Goal: Task Accomplishment & Management: Manage account settings

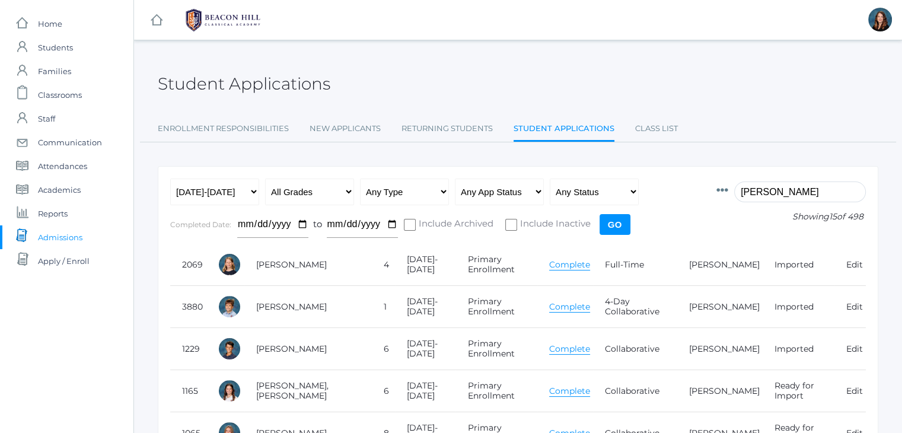
click at [773, 187] on input "bradley" at bounding box center [801, 192] width 132 height 21
click at [773, 187] on input "s" at bounding box center [801, 192] width 132 height 21
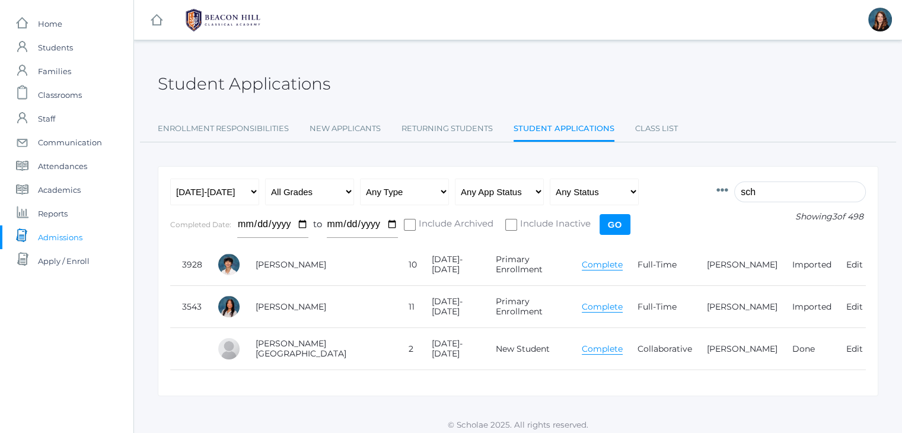
type input "sch"
click at [650, 131] on link "Class List" at bounding box center [656, 129] width 43 height 24
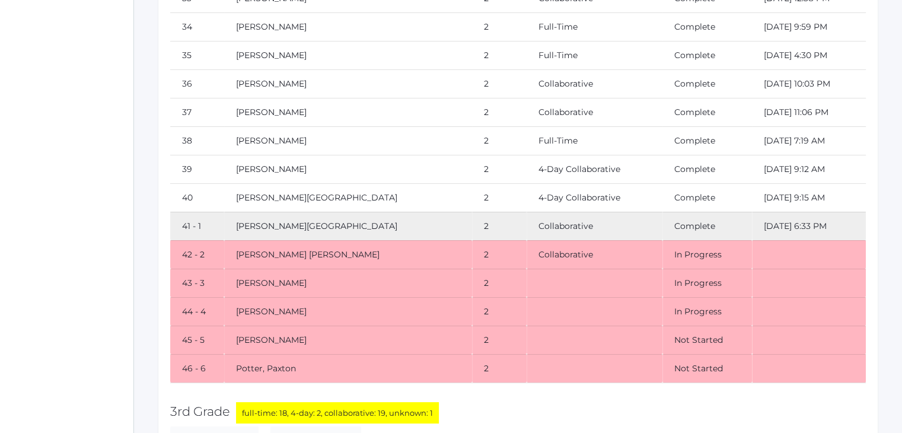
scroll to position [4390, 0]
click at [434, 182] on td "[PERSON_NAME][GEOGRAPHIC_DATA]" at bounding box center [347, 196] width 247 height 28
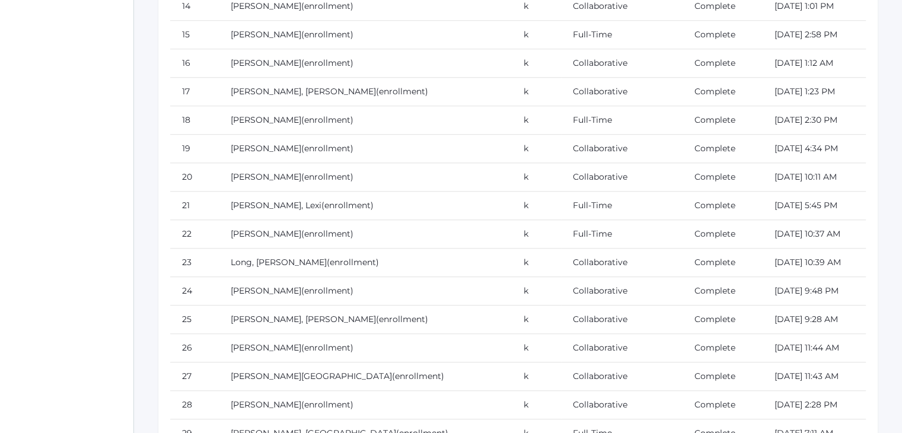
scroll to position [0, 0]
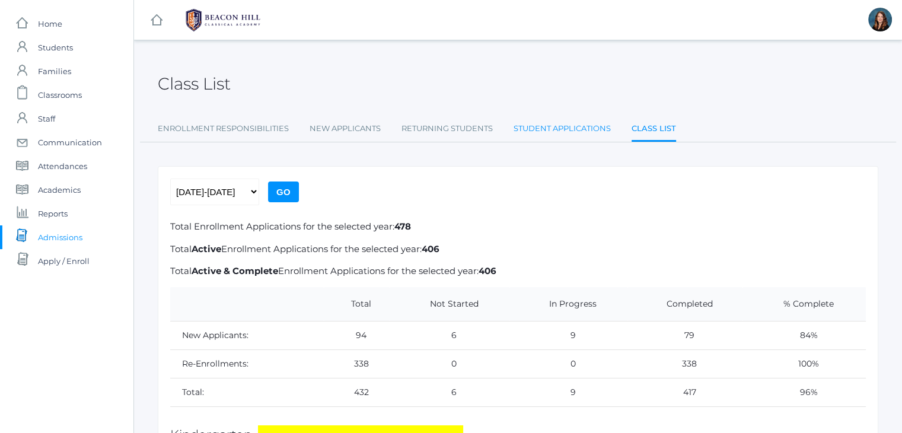
click at [581, 124] on link "Student Applications" at bounding box center [562, 129] width 97 height 24
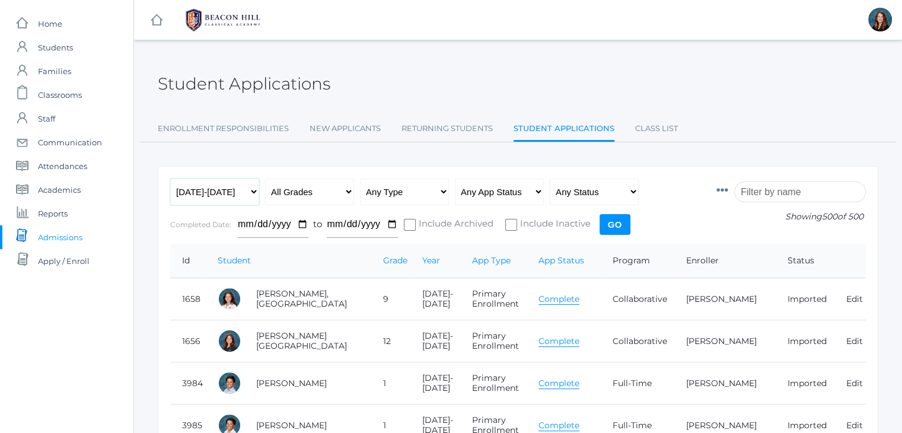
click at [256, 190] on select "Any Year 2019-2020 2020-2021 2021-2022 2022-2023 2023-2024 2024-2025 2025-2026" at bounding box center [214, 192] width 89 height 27
select select "[DATE]-[DATE]"
click at [170, 179] on select "Any Year 2019-2020 2020-2021 2021-2022 2022-2023 2023-2024 2024-2025 2025-2026" at bounding box center [214, 192] width 89 height 27
click at [609, 224] on input "Go" at bounding box center [615, 224] width 31 height 21
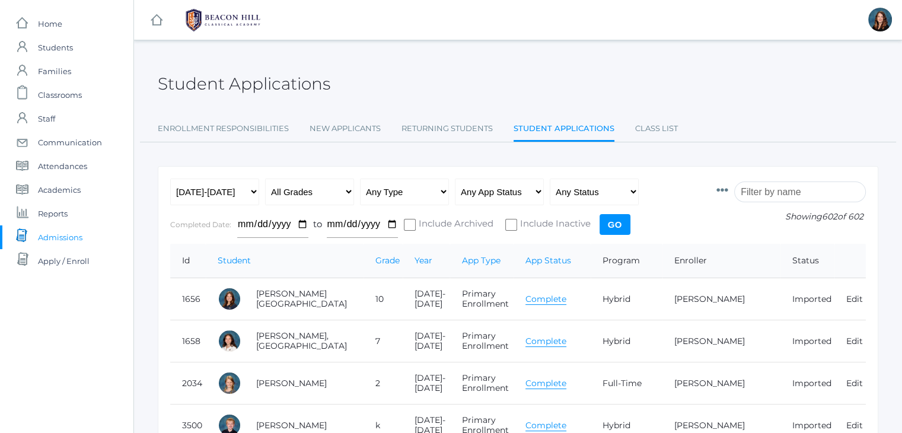
click at [793, 189] on input "search" at bounding box center [801, 192] width 132 height 21
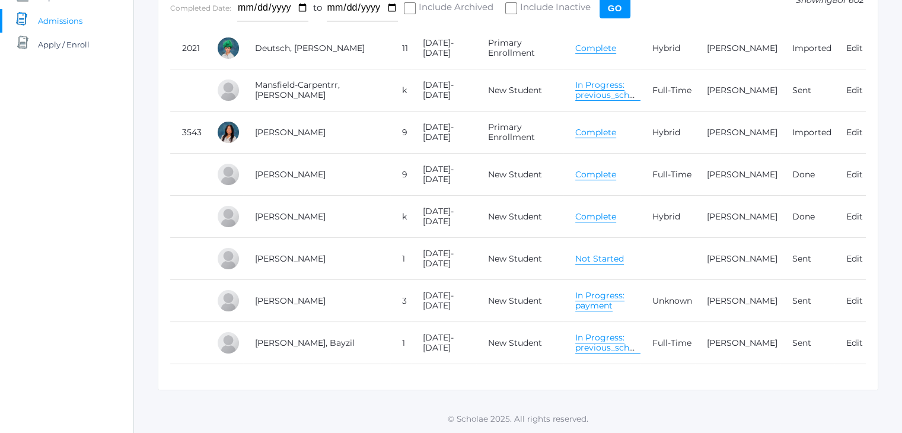
scroll to position [222, 0]
type input "sch"
click at [576, 211] on link "Complete" at bounding box center [596, 216] width 41 height 11
click at [65, 17] on span "Admissions" at bounding box center [60, 21] width 45 height 24
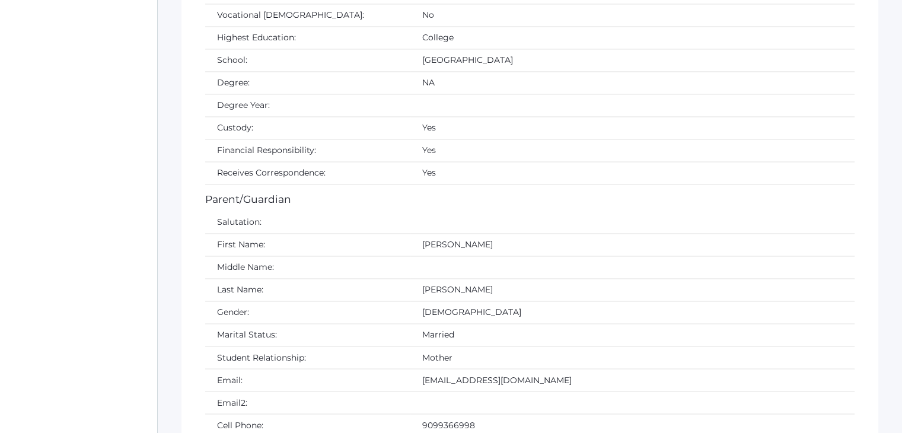
scroll to position [1915, 0]
